Goal: Task Accomplishment & Management: Use online tool/utility

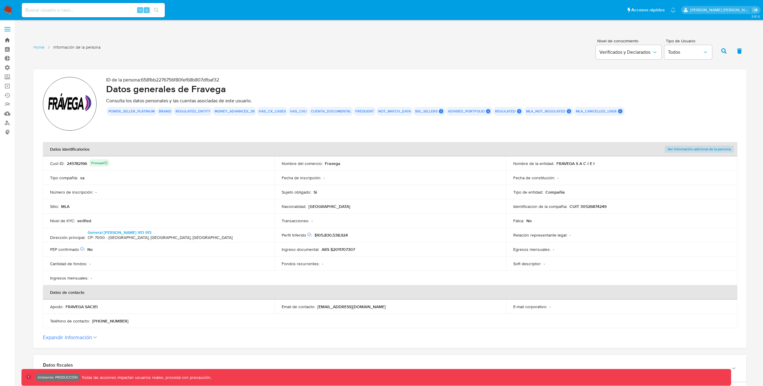
click at [8, 39] on link "Bandeja" at bounding box center [35, 39] width 71 height 9
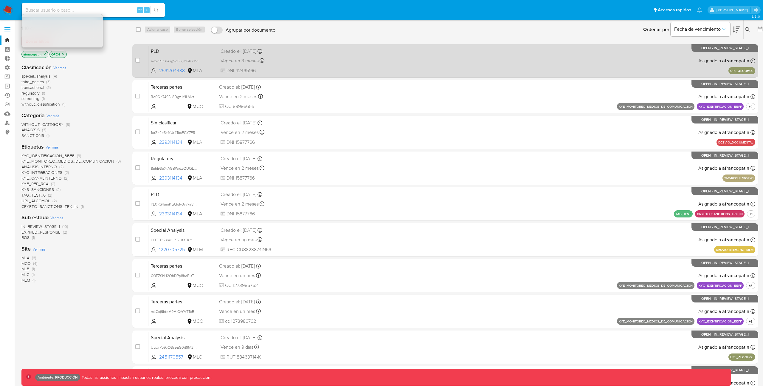
click at [200, 56] on div "PLD avpvPFcsIAYg9q6QjmGKYz91 2591704438 MLA Creado el: [DATE] Creado el: [DATE]…" at bounding box center [451, 61] width 607 height 30
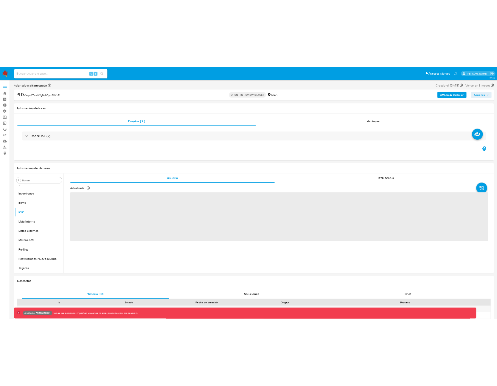
scroll to position [266, 0]
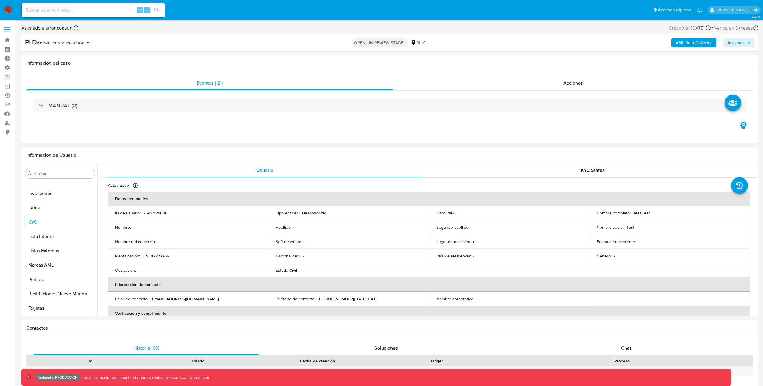
select select "10"
click at [540, 81] on div "Acciones" at bounding box center [573, 83] width 361 height 14
